Goal: Task Accomplishment & Management: Manage account settings

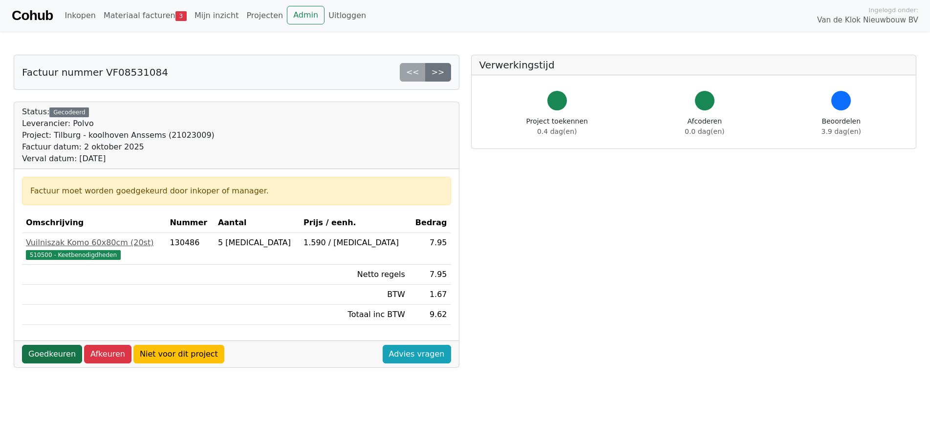
click at [50, 354] on link "Goedkeuren" at bounding box center [52, 354] width 60 height 19
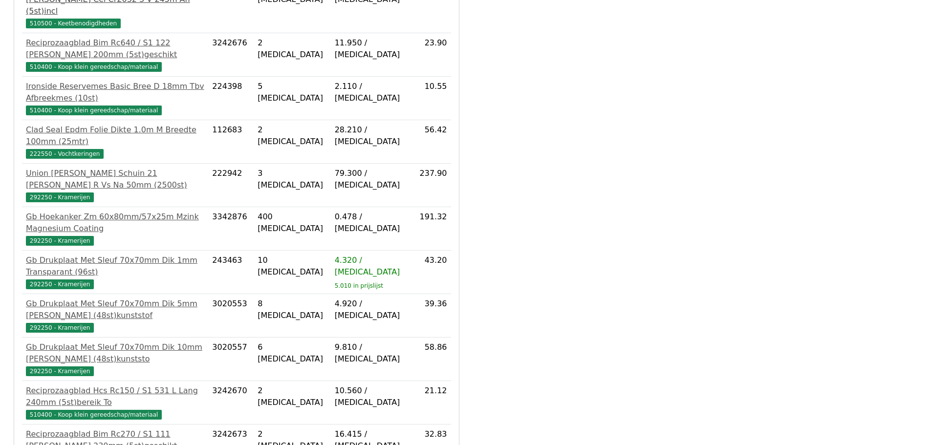
scroll to position [280, 0]
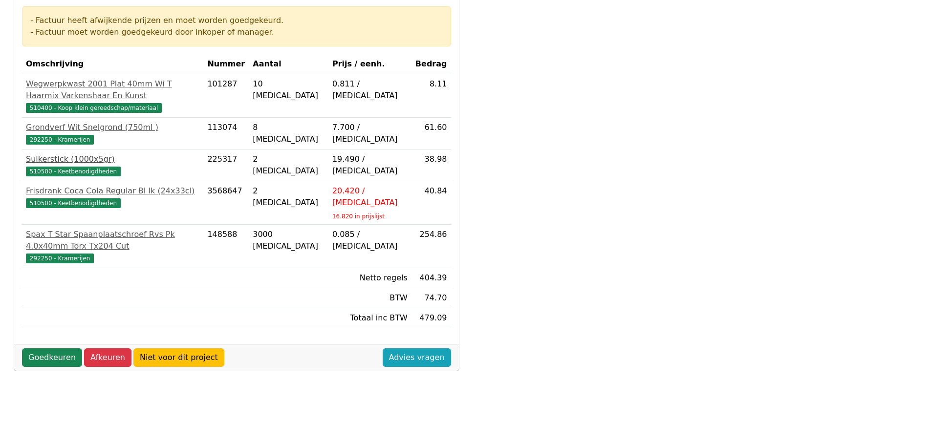
scroll to position [195, 0]
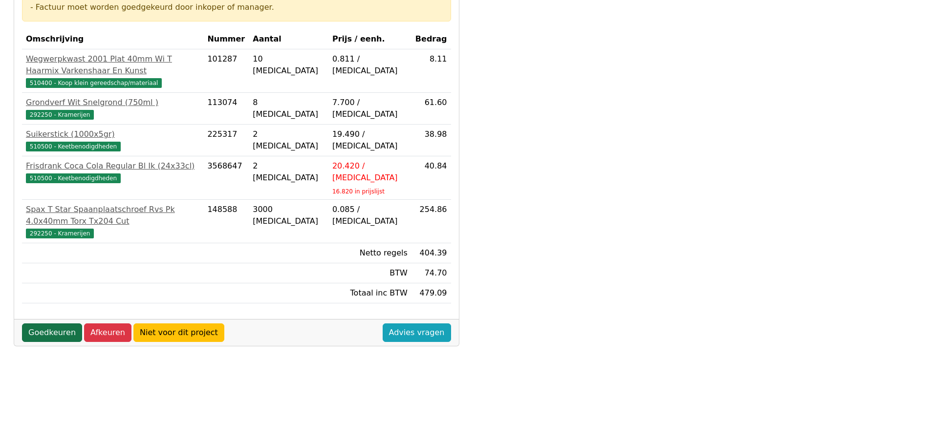
click at [53, 324] on link "Goedkeuren" at bounding box center [52, 333] width 60 height 19
